Goal: Obtain resource: Download file/media

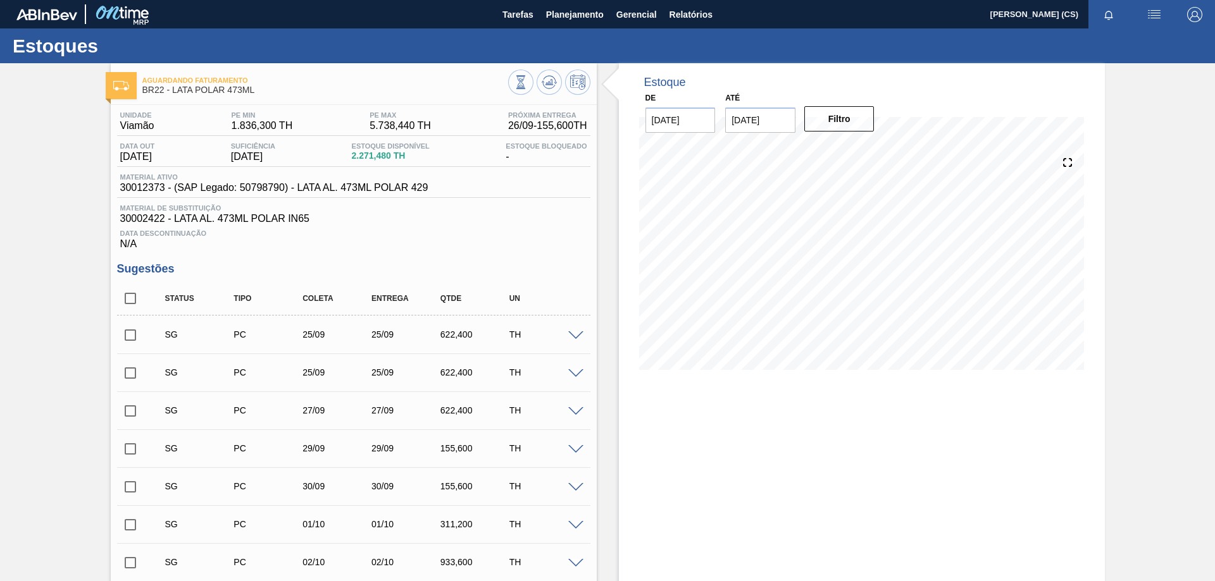
scroll to position [380, 0]
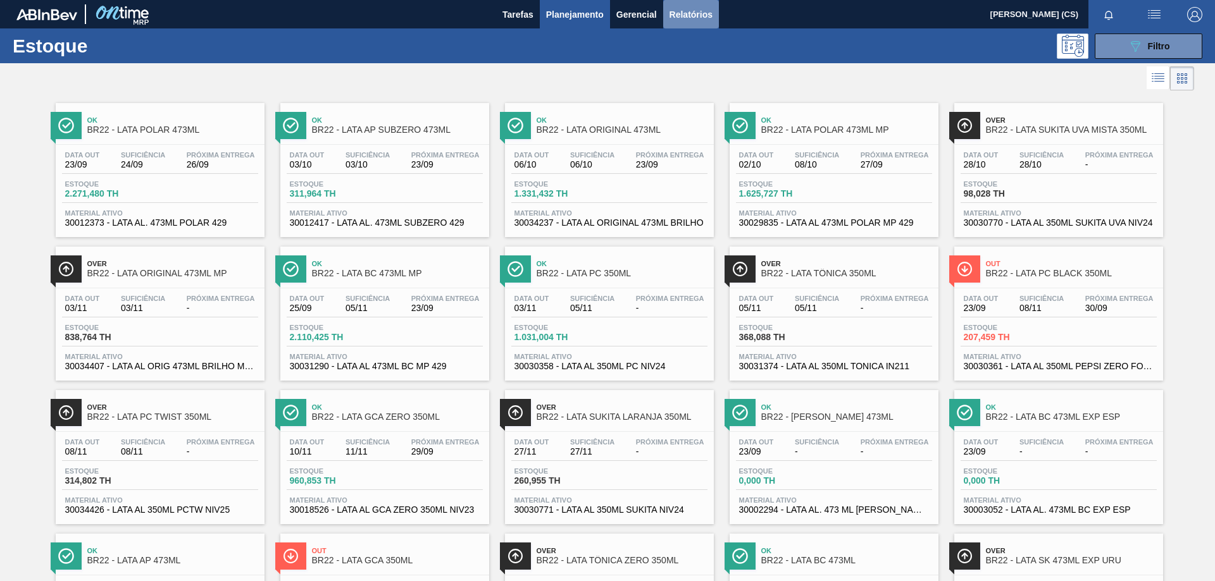
click at [680, 16] on span "Relatórios" at bounding box center [690, 14] width 43 height 15
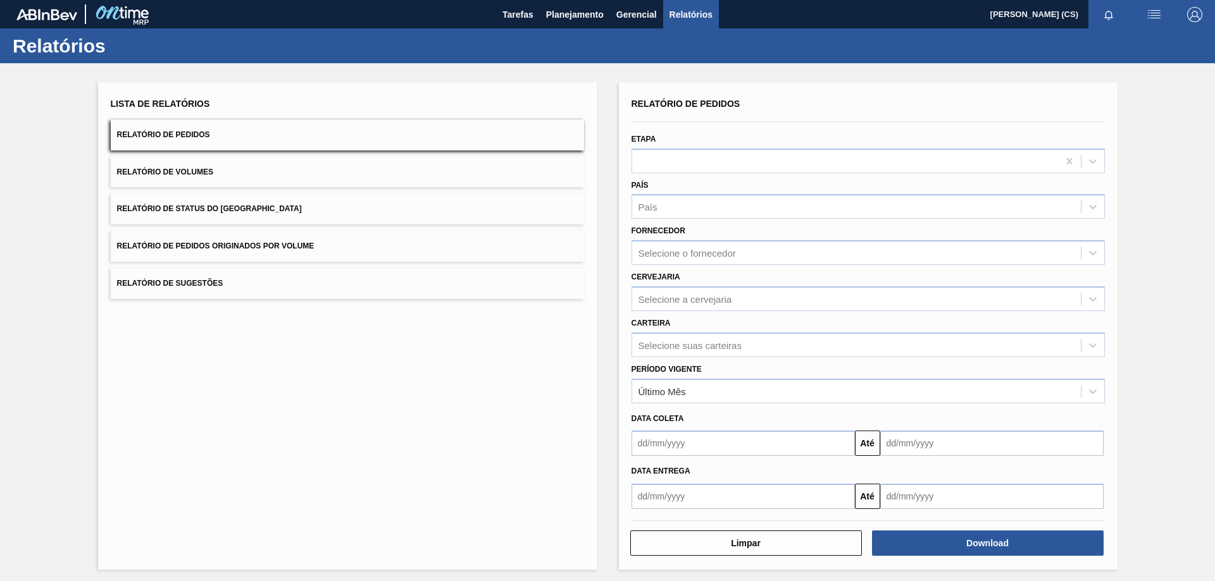
scroll to position [4, 0]
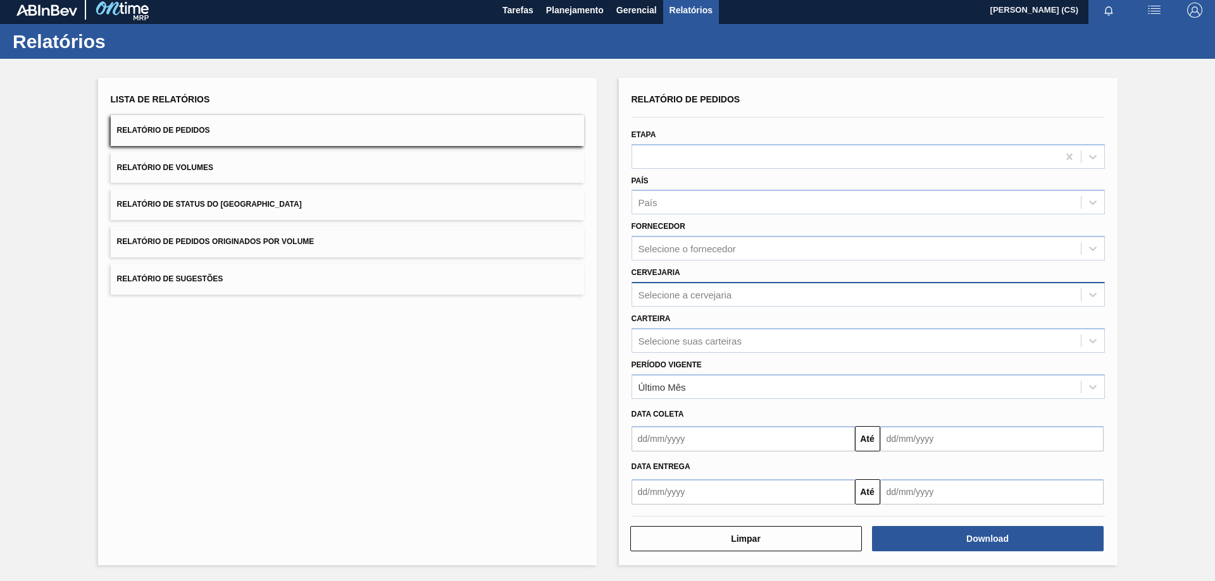
click at [695, 289] on div "Selecione a cervejaria" at bounding box center [685, 294] width 94 height 11
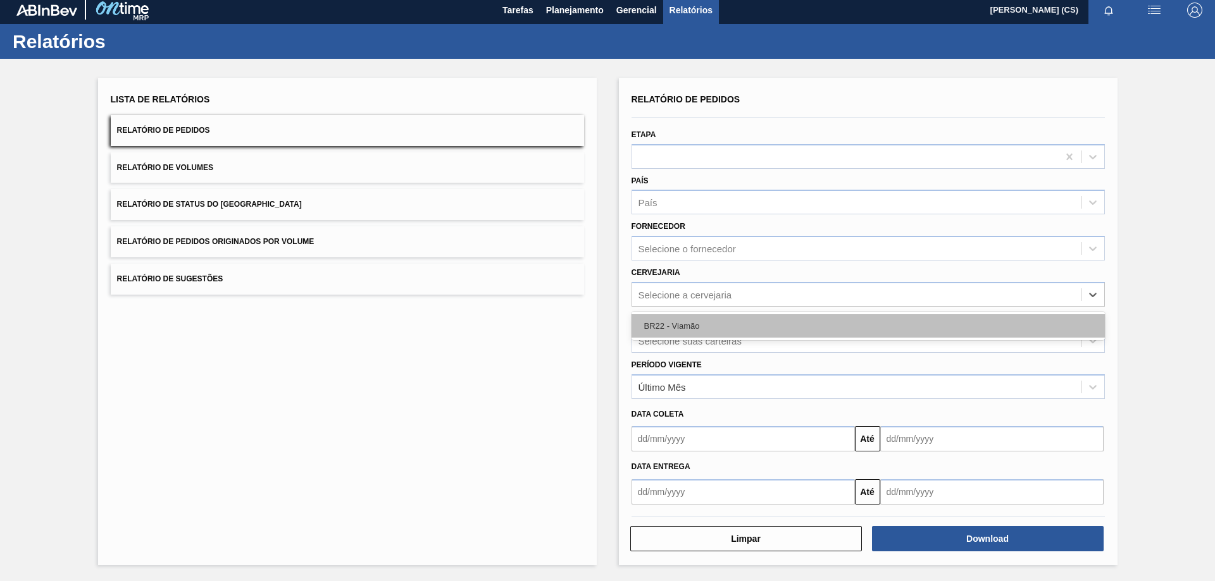
click at [685, 323] on div "BR22 - Viamão" at bounding box center [867, 325] width 473 height 23
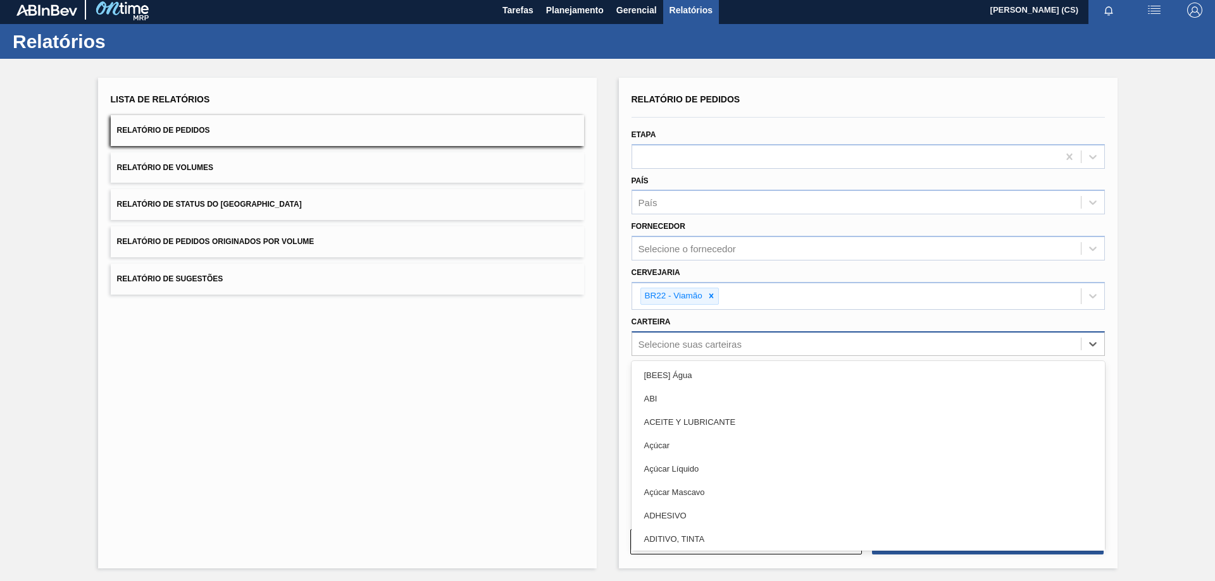
click at [693, 348] on div "Selecione suas carteiras" at bounding box center [689, 344] width 103 height 11
click at [530, 378] on div "Lista de Relatórios Relatório de Pedidos Relatório de Volumes Relatório de Stat…" at bounding box center [347, 323] width 499 height 491
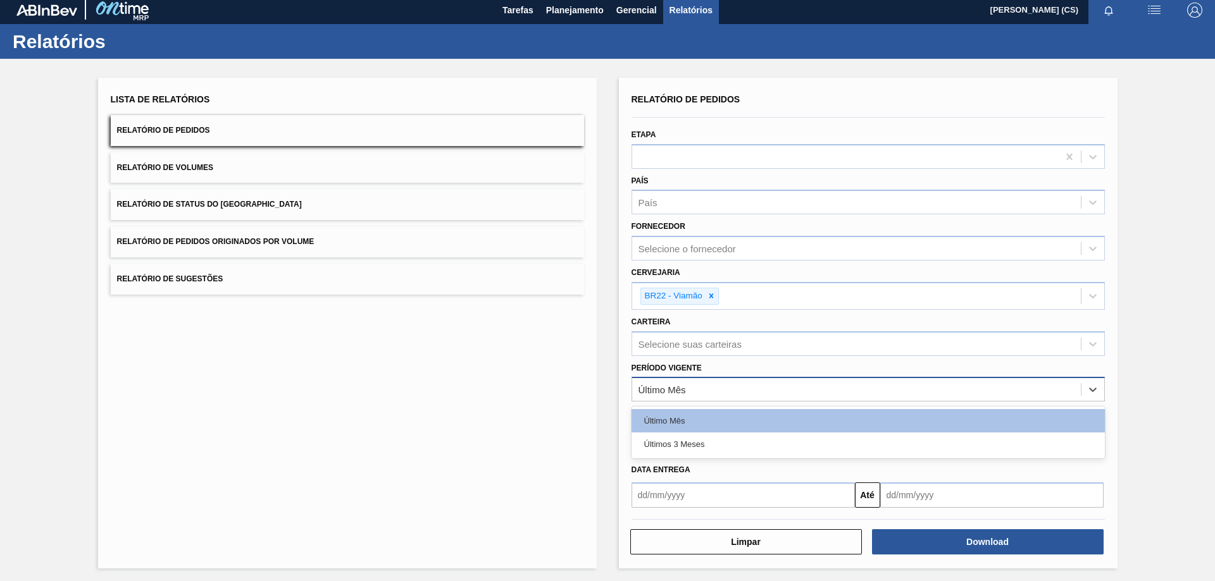
click at [712, 401] on div "Último Mês" at bounding box center [867, 389] width 473 height 25
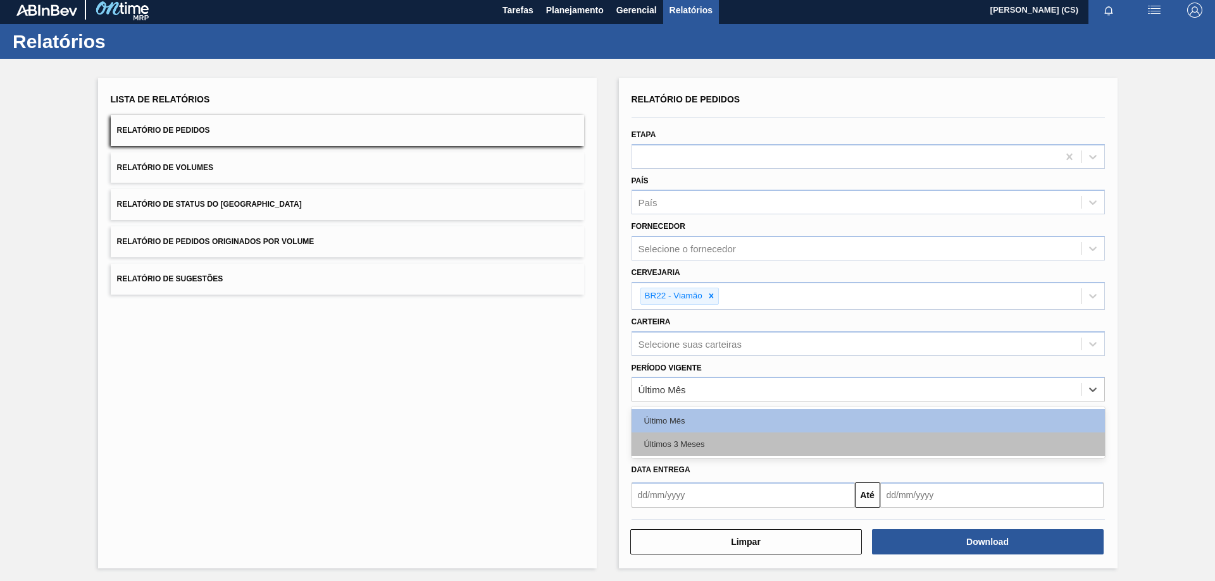
click at [680, 444] on div "Últimos 3 Meses" at bounding box center [867, 444] width 473 height 23
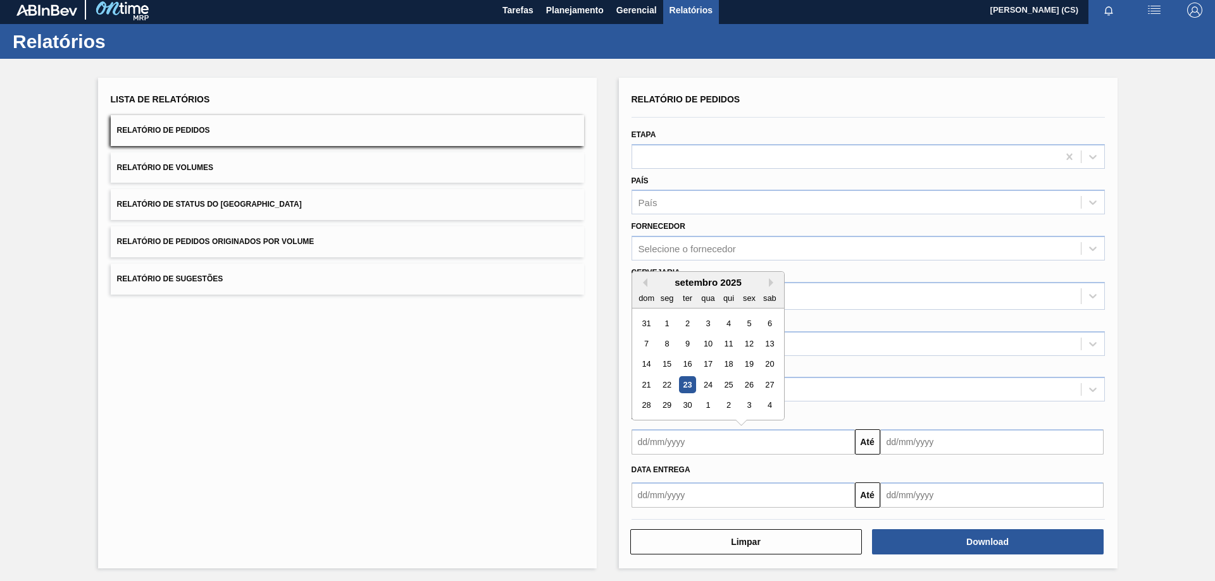
click at [659, 442] on input "text" at bounding box center [742, 442] width 223 height 25
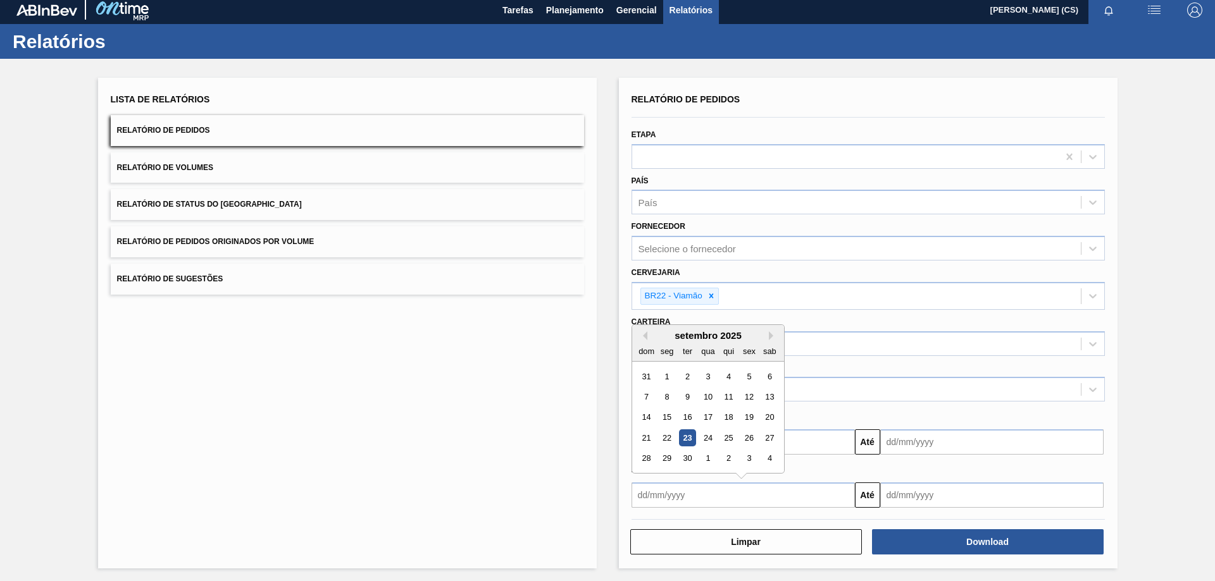
click at [654, 497] on input "text" at bounding box center [742, 495] width 223 height 25
click at [702, 415] on div "17" at bounding box center [707, 417] width 17 height 17
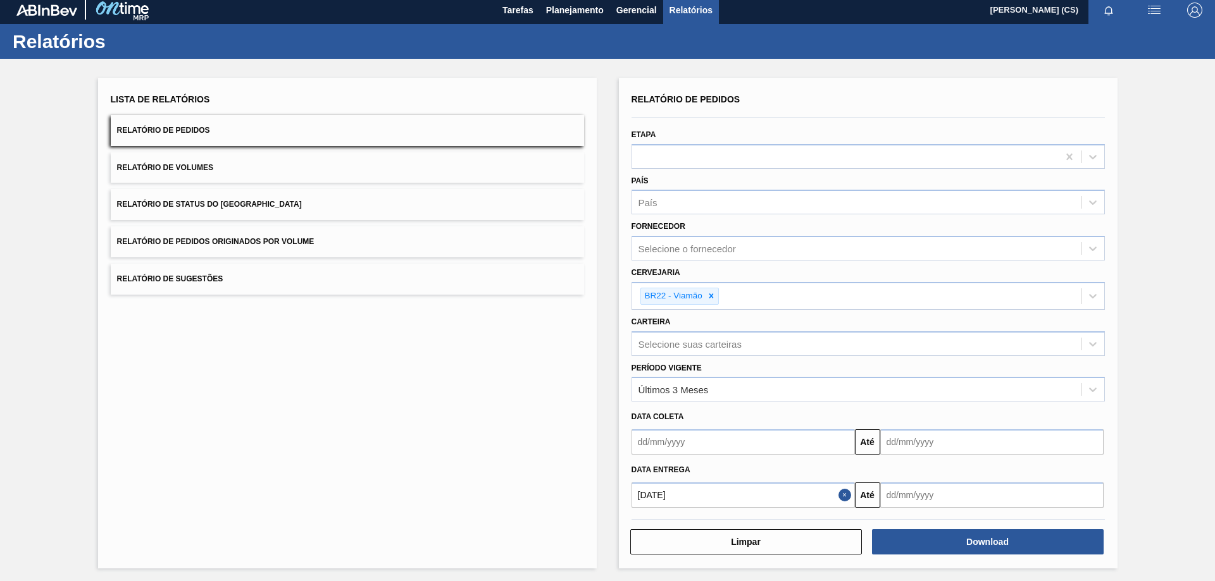
type input "17/09/2025"
click at [936, 497] on input "text" at bounding box center [991, 495] width 223 height 25
click at [1015, 337] on div "setembro 2025" at bounding box center [957, 335] width 152 height 11
click at [1019, 339] on button "Next Month" at bounding box center [1021, 336] width 9 height 9
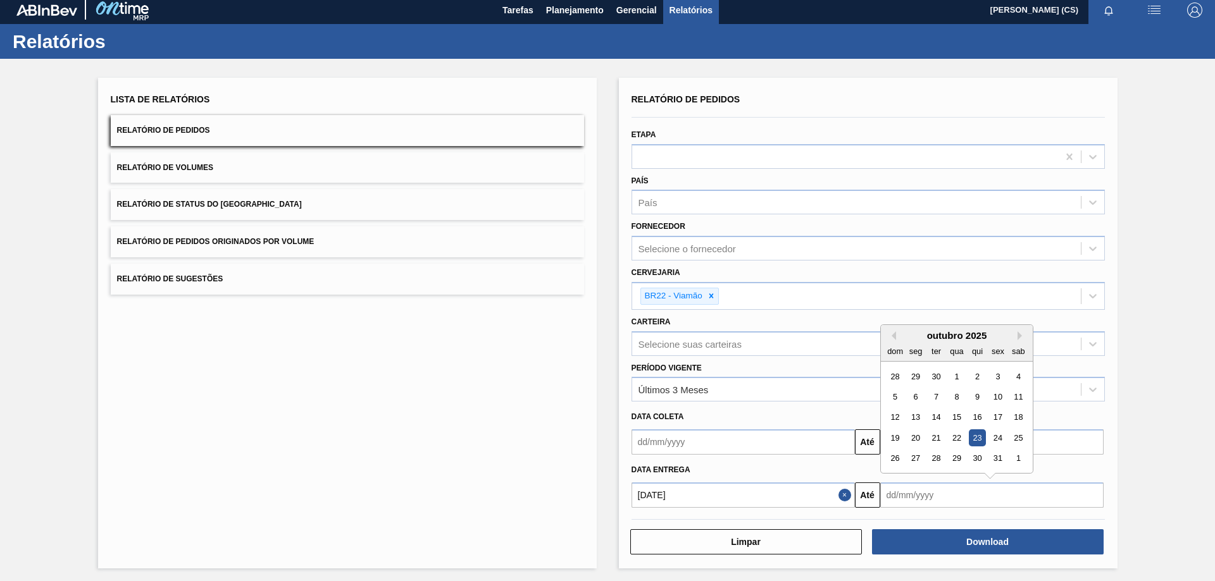
click at [978, 440] on div "23" at bounding box center [976, 438] width 17 height 17
type input "23/10/2025"
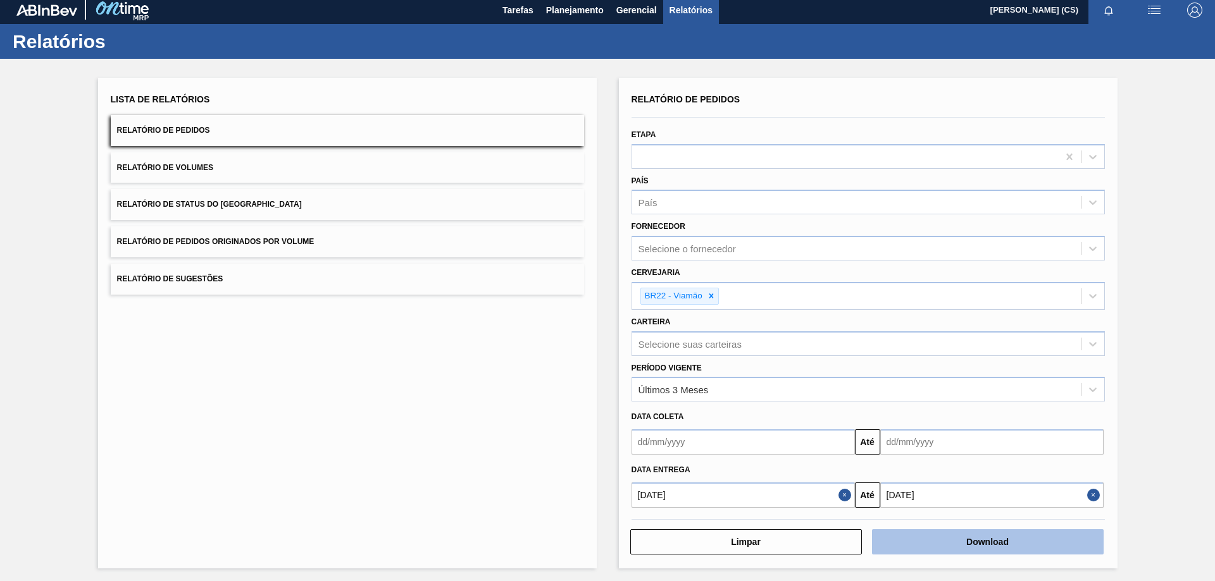
click at [973, 544] on button "Download" at bounding box center [988, 542] width 232 height 25
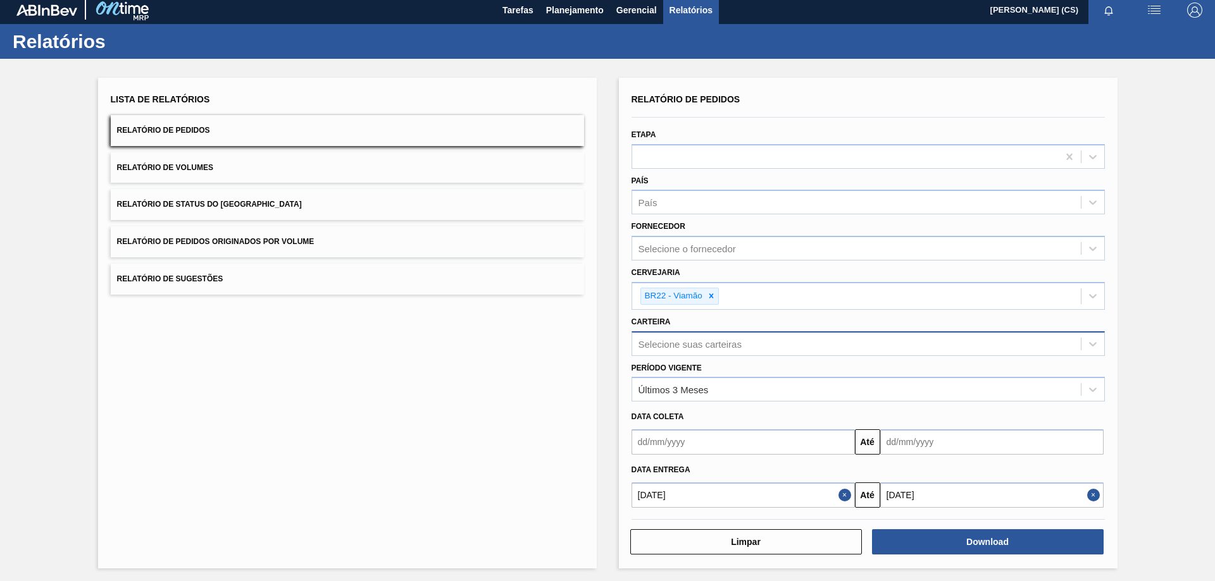
scroll to position [0, 0]
